Goal: Task Accomplishment & Management: Manage account settings

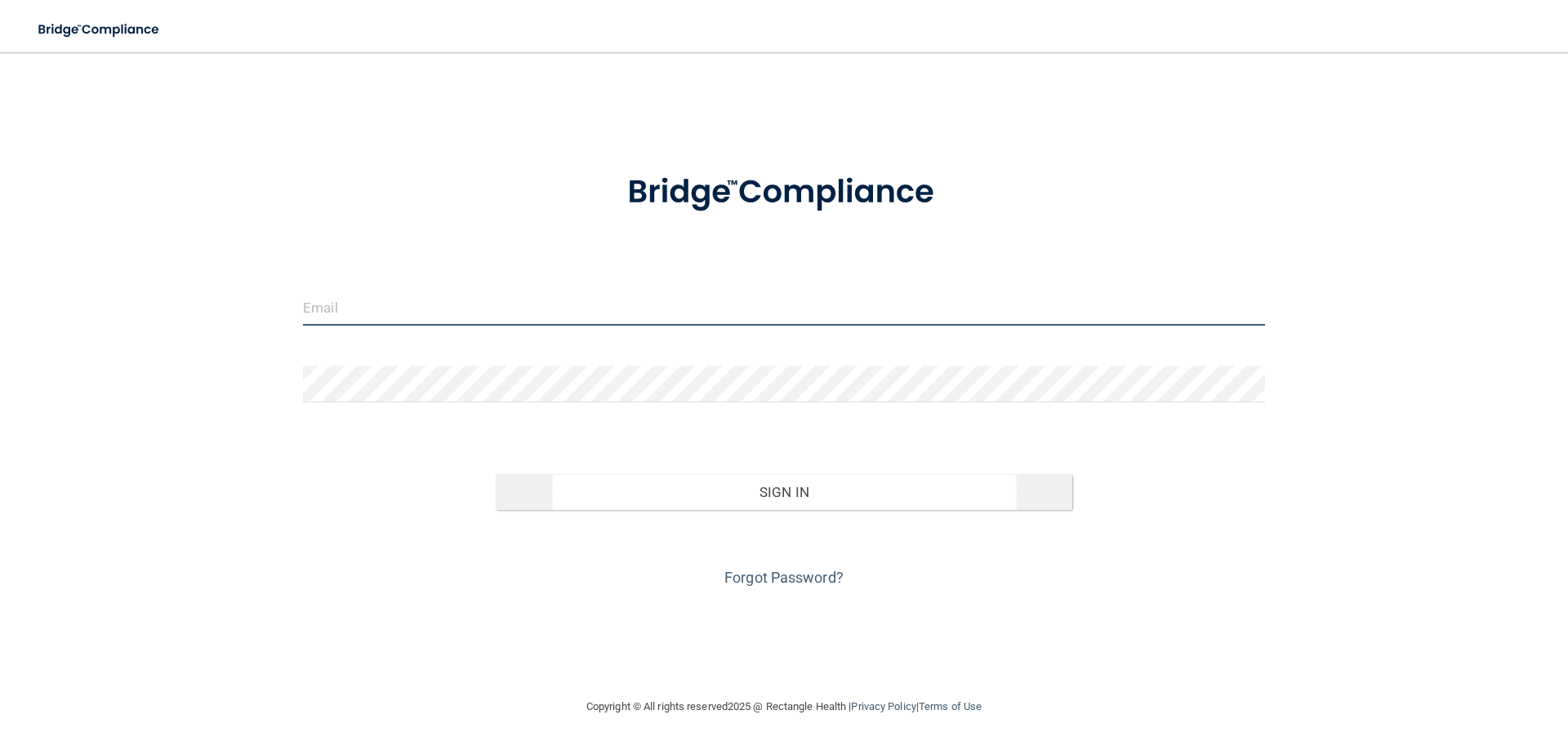
type input "[EMAIL_ADDRESS][DOMAIN_NAME]"
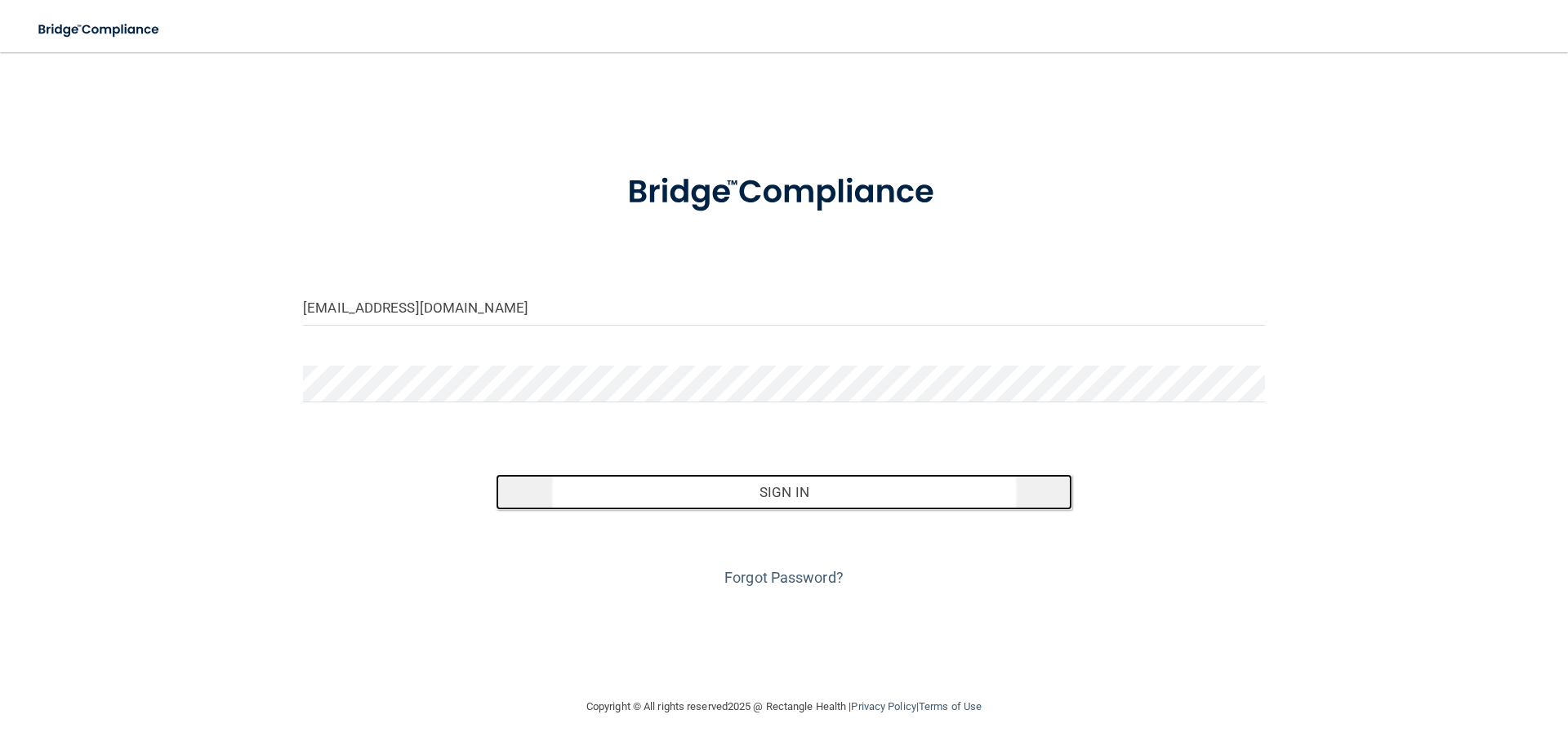
click at [776, 486] on button "Sign In" at bounding box center [784, 492] width 577 height 36
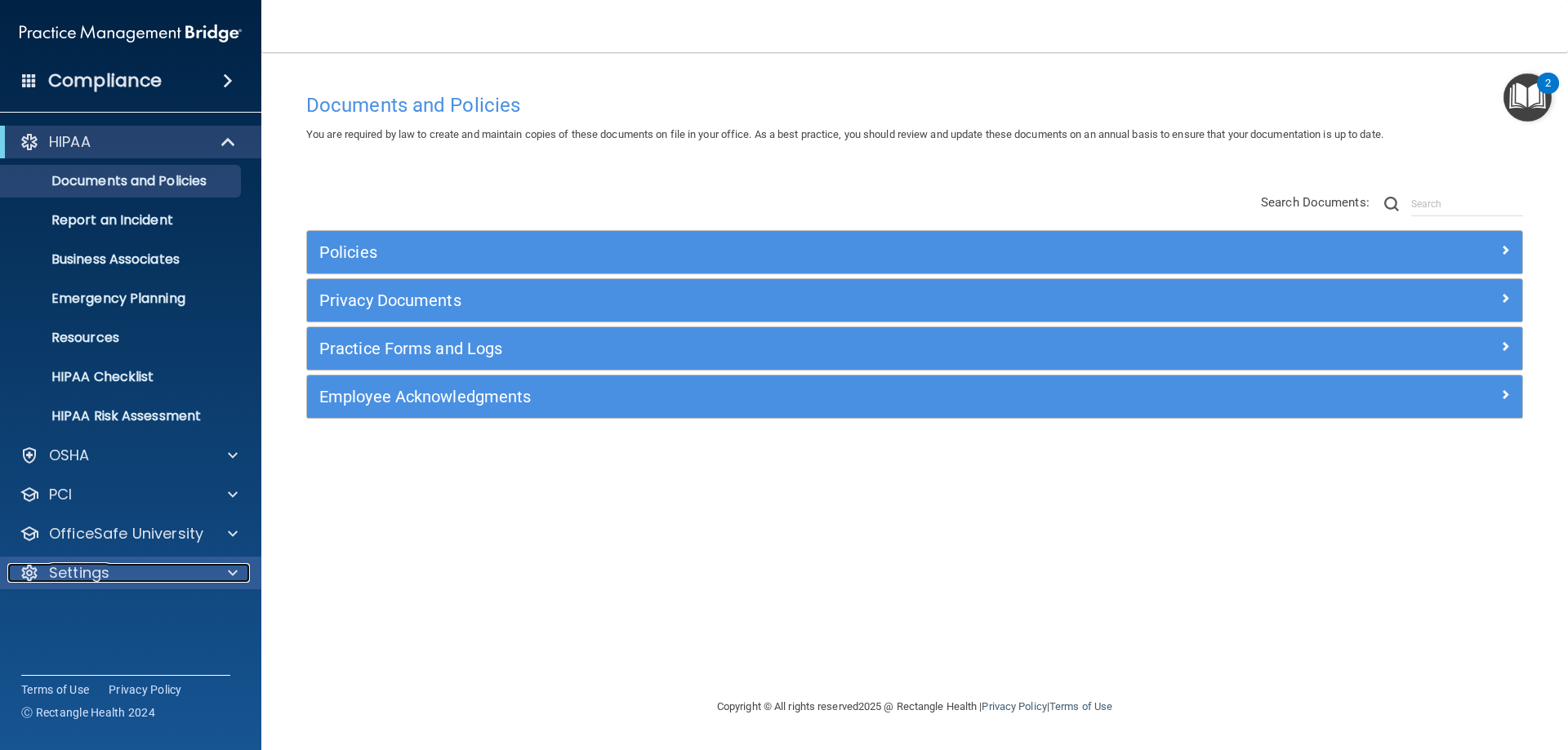
click at [233, 566] on span at bounding box center [232, 573] width 10 height 20
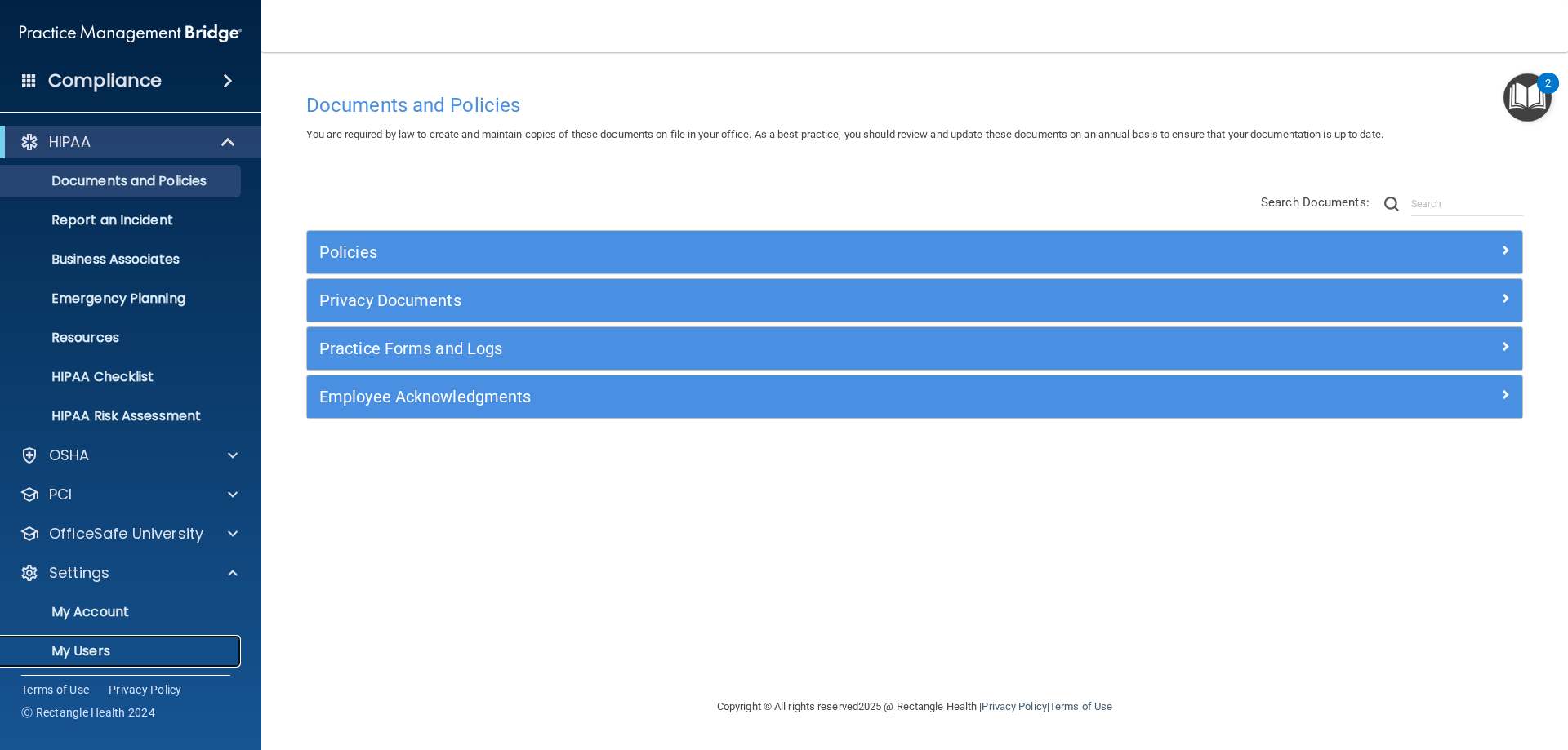
click at [131, 639] on link "My Users" at bounding box center [112, 651] width 257 height 33
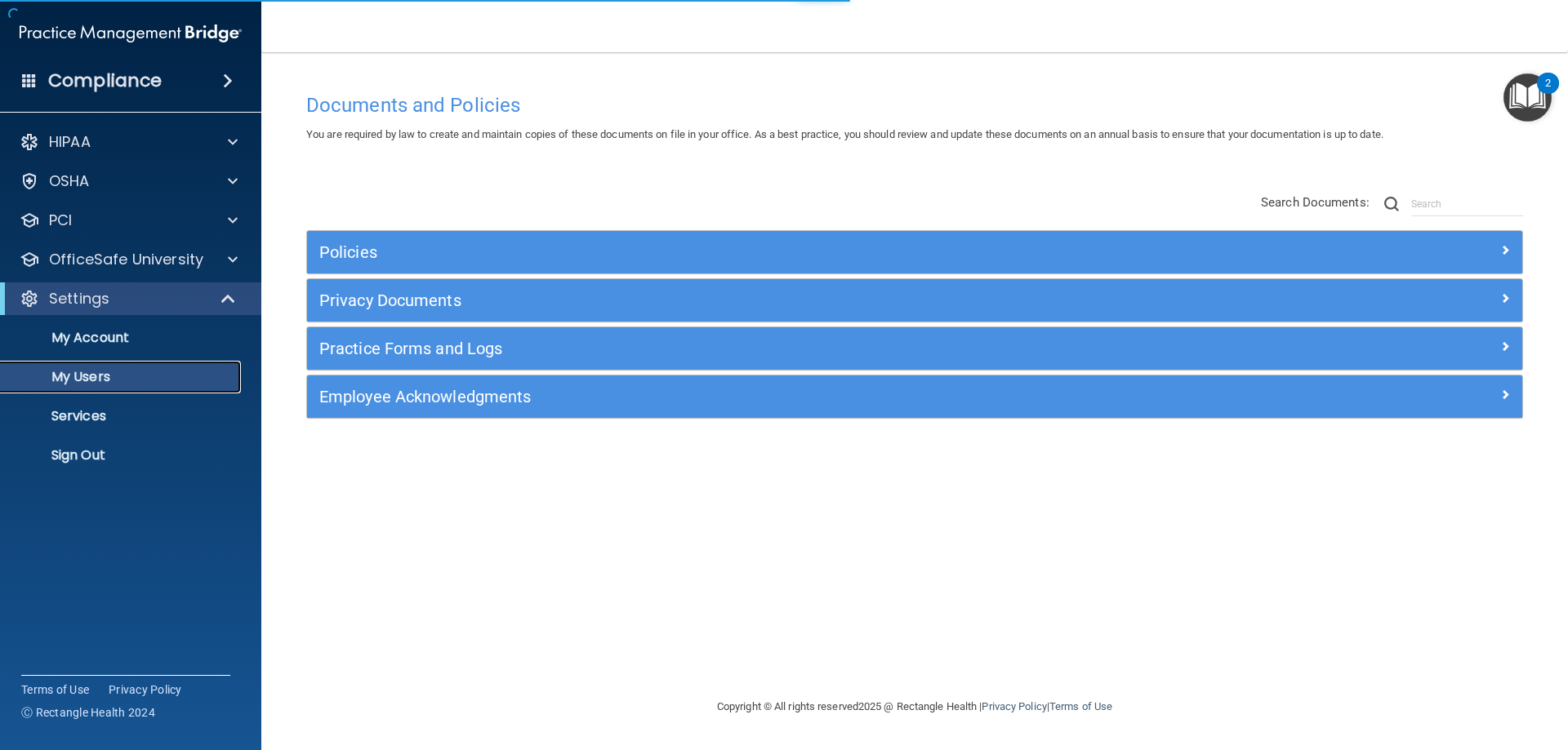
select select "20"
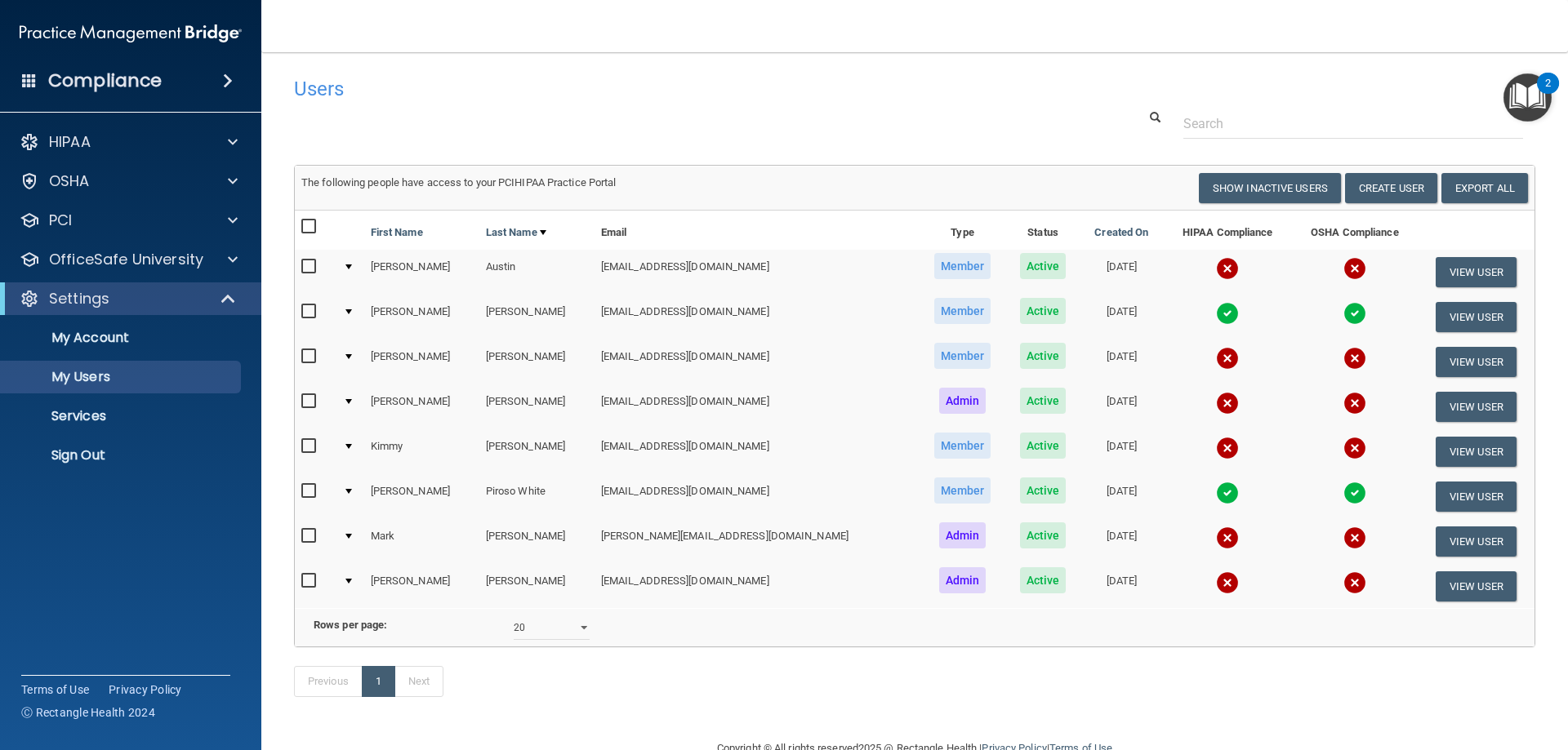
click at [308, 269] on input "checkbox" at bounding box center [310, 267] width 19 height 13
checkbox input "true"
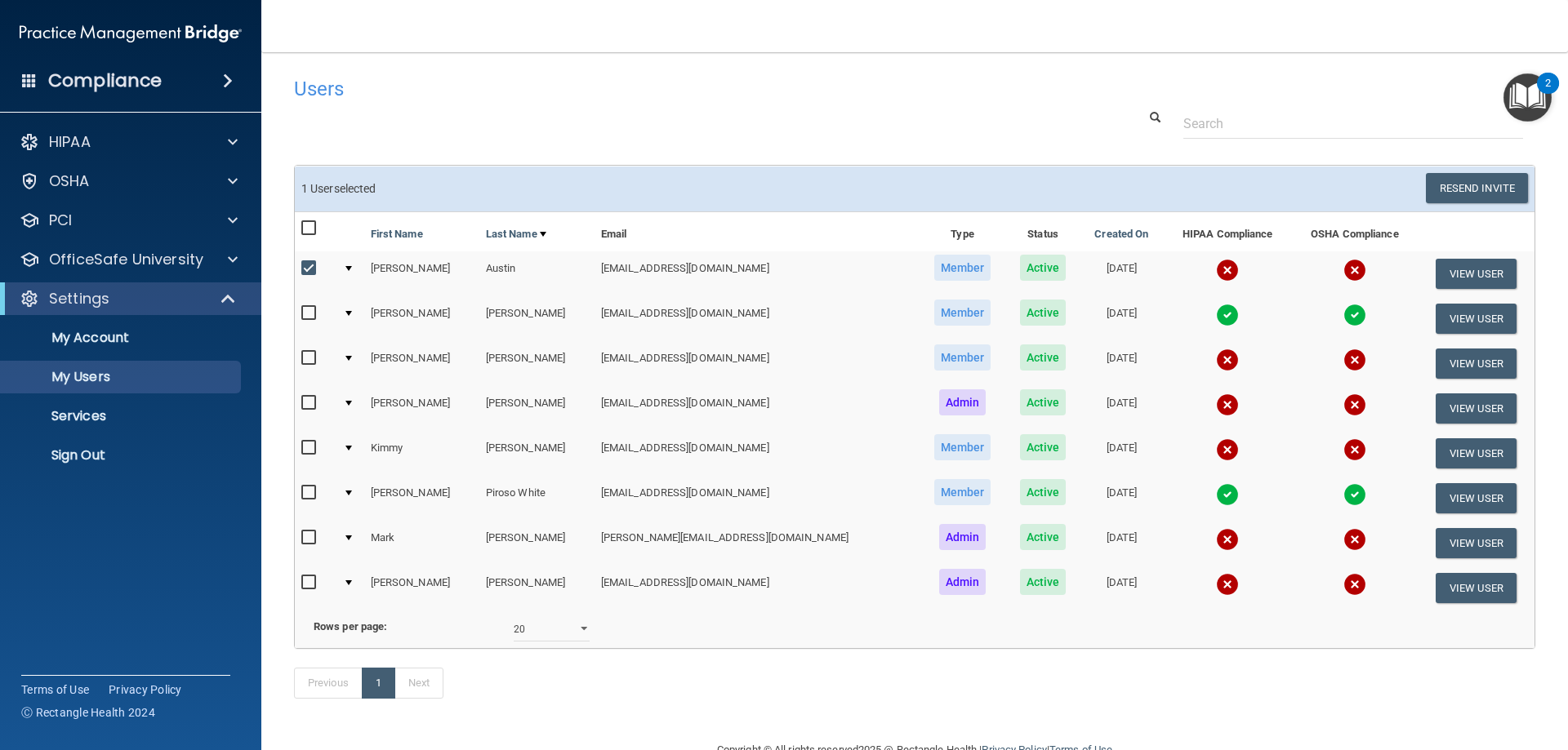
click at [310, 355] on input "checkbox" at bounding box center [310, 358] width 19 height 13
checkbox input "true"
click at [309, 404] on input "checkbox" at bounding box center [310, 403] width 19 height 13
checkbox input "true"
click at [308, 443] on input "checkbox" at bounding box center [310, 448] width 19 height 13
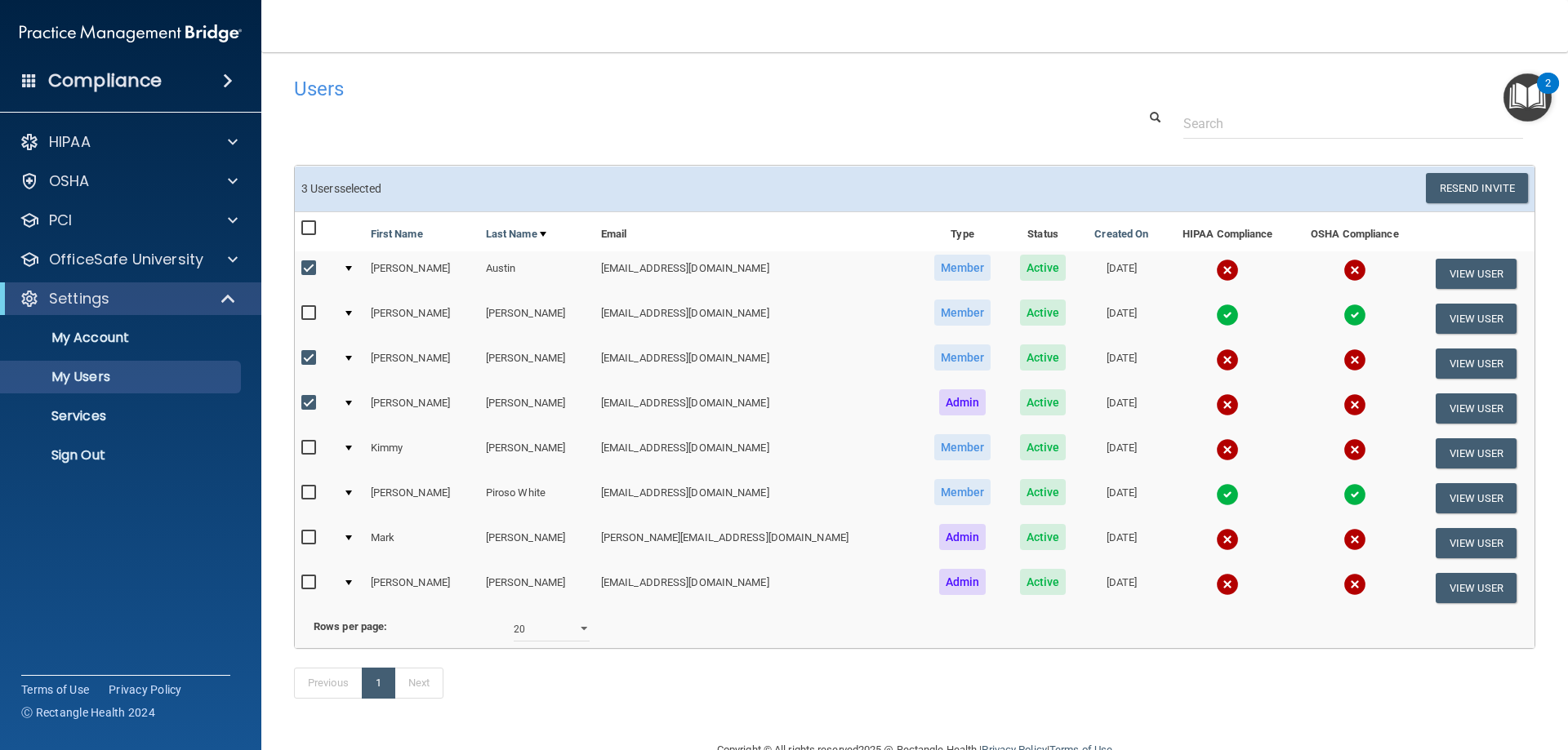
checkbox input "true"
click at [306, 534] on input "checkbox" at bounding box center [310, 538] width 19 height 13
checkbox input "true"
click at [308, 588] on input "checkbox" at bounding box center [310, 582] width 19 height 13
checkbox input "true"
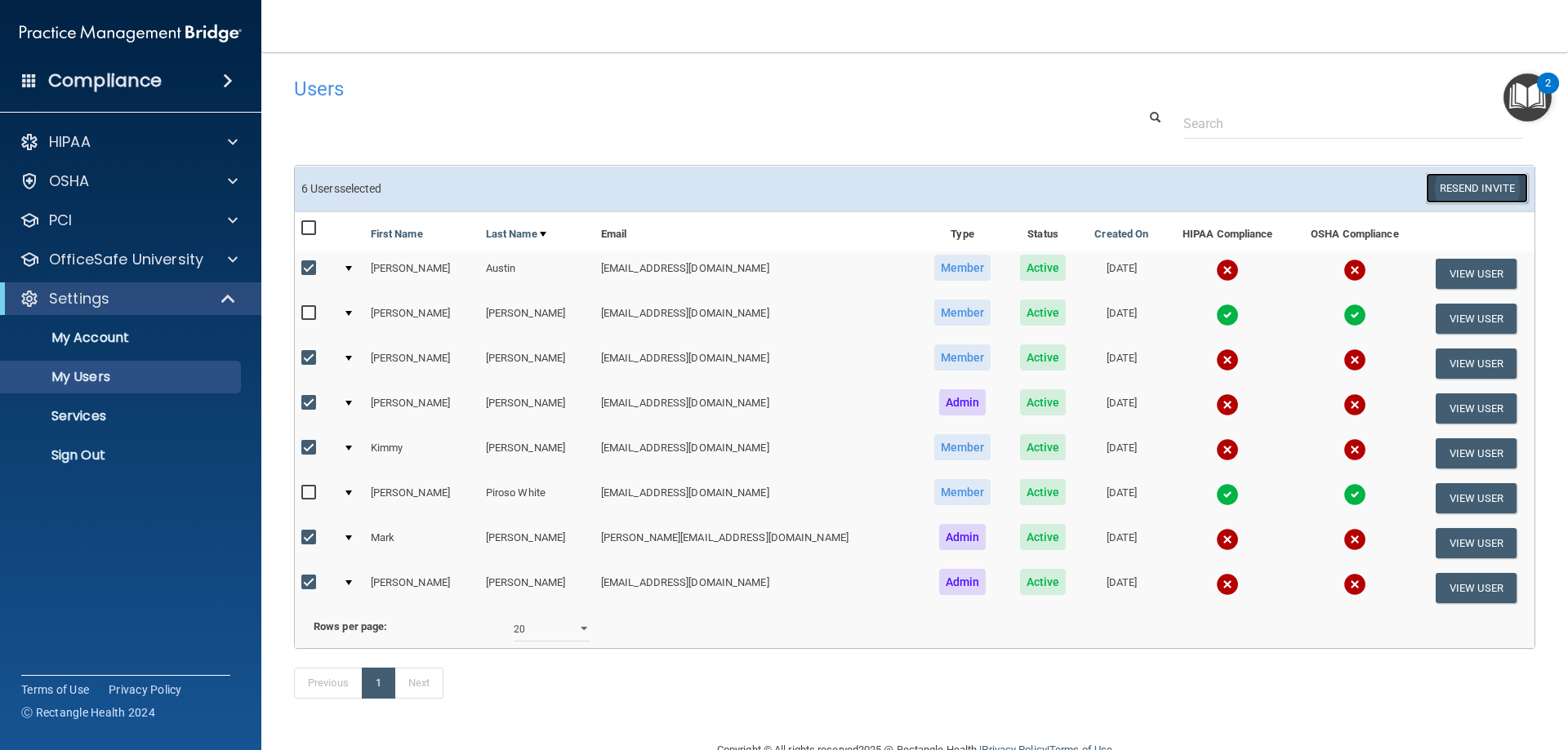
click at [1466, 188] on button "Resend Invite" at bounding box center [1476, 188] width 102 height 30
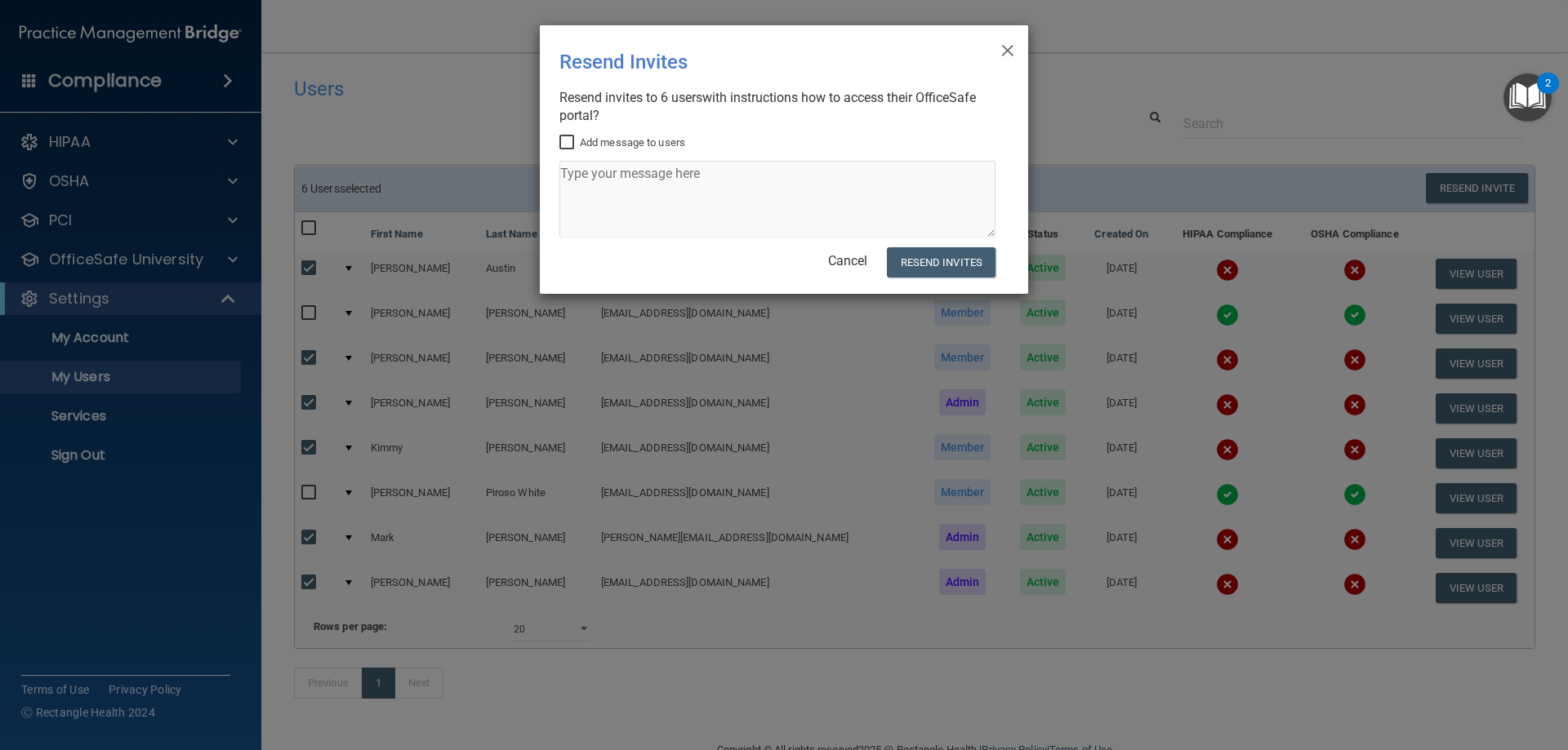
click at [569, 144] on input "Add message to users" at bounding box center [568, 142] width 19 height 13
checkbox input "true"
click at [590, 178] on textarea at bounding box center [777, 199] width 436 height 77
type textarea "h"
type textarea "osha/hipaa courses or you can login at rectangle health"
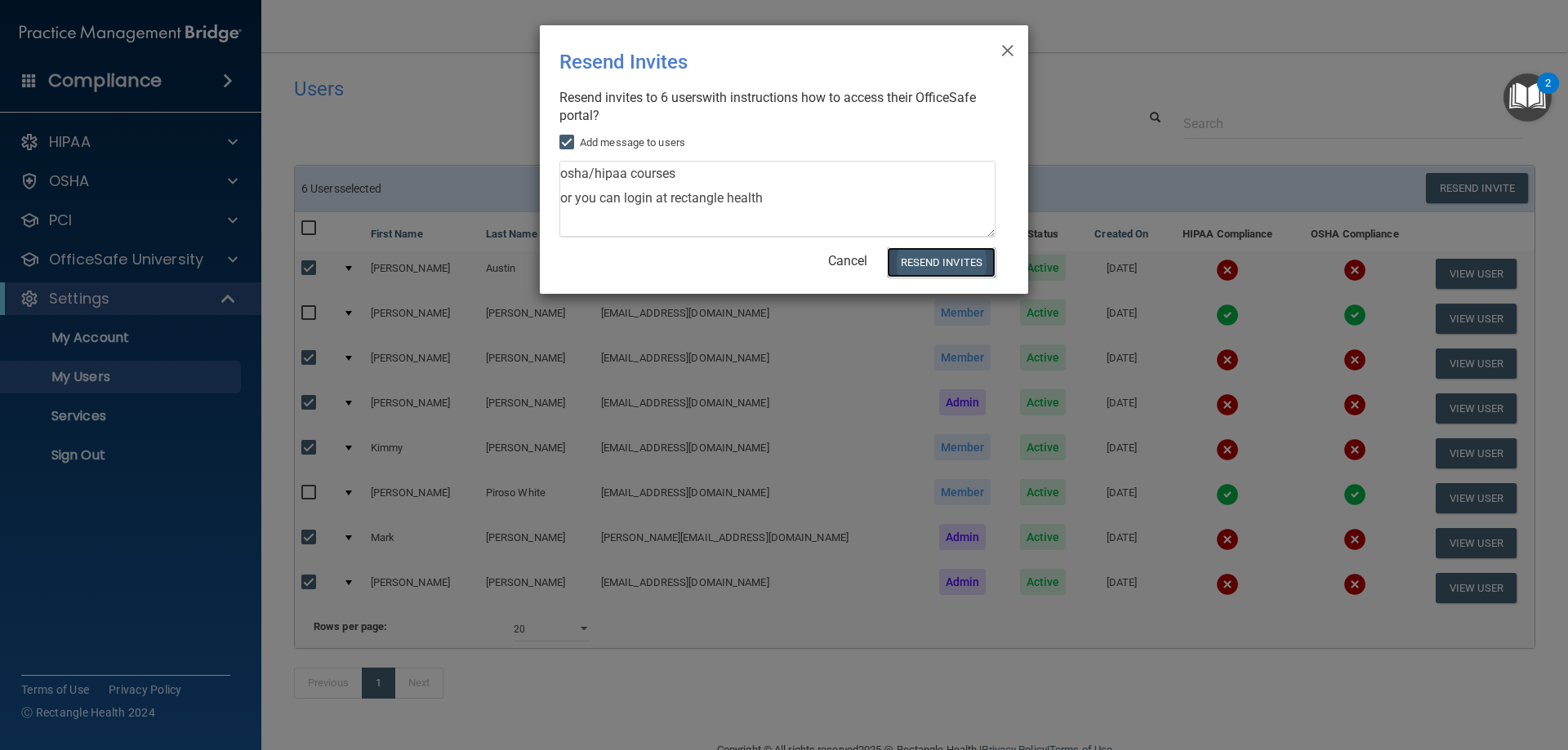
click at [954, 265] on button "Resend Invites" at bounding box center [941, 262] width 109 height 30
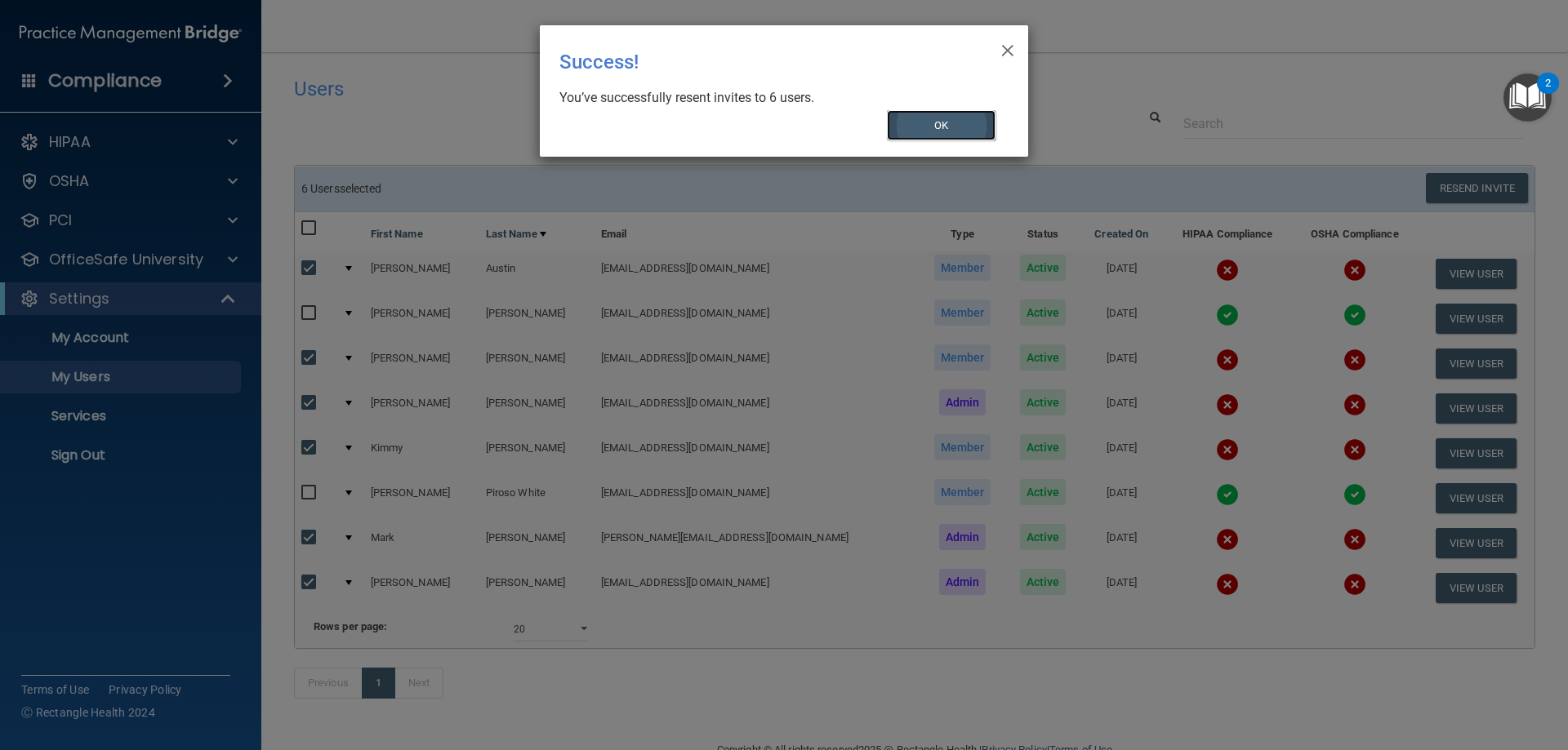
click at [907, 117] on button "OK" at bounding box center [941, 124] width 110 height 30
